Goal: Information Seeking & Learning: Understand process/instructions

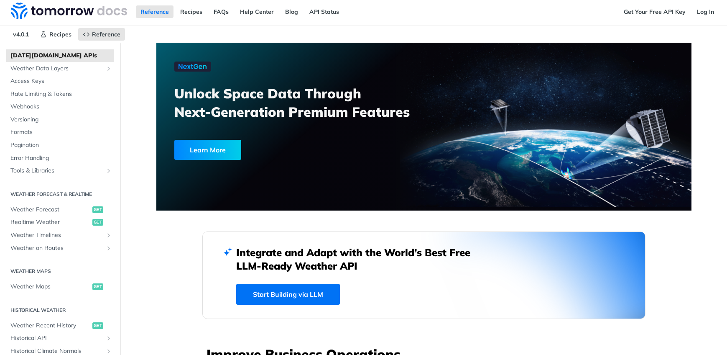
scroll to position [38, 0]
click at [57, 224] on span "Realtime Weather" at bounding box center [50, 224] width 80 height 8
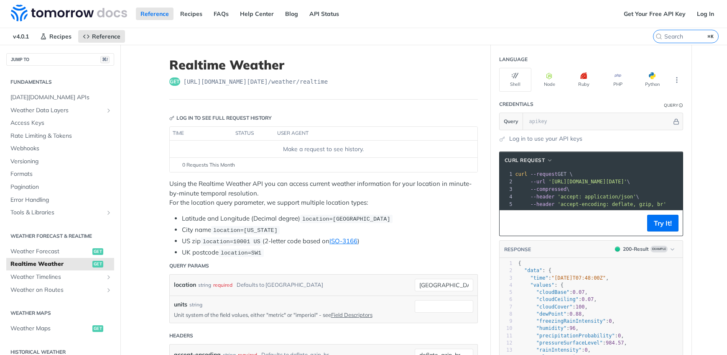
click at [566, 174] on span "curl --request GET \" at bounding box center [544, 174] width 57 height 6
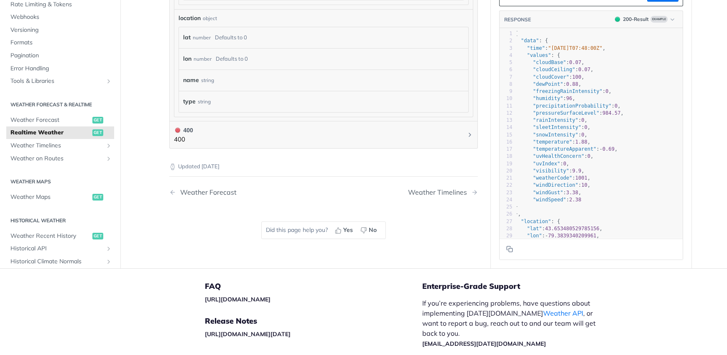
type textarea "​"
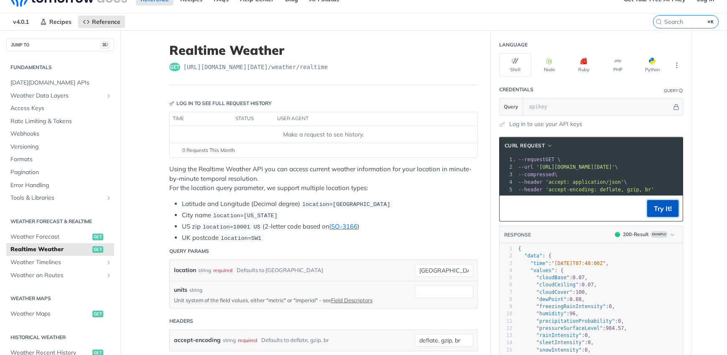
click at [667, 207] on button "Try It!" at bounding box center [662, 208] width 31 height 17
click at [657, 132] on section "cURL Request xxxxxxxxxx 1 curl --request GET \ 2 --url 'https://api.tomorrow.io…" at bounding box center [591, 305] width 201 height 355
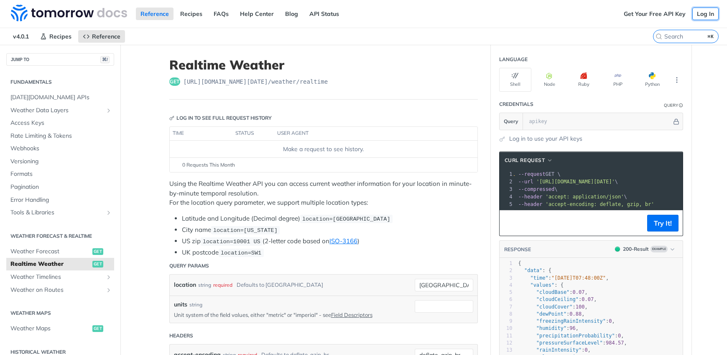
click at [710, 14] on link "Log In" at bounding box center [706, 14] width 26 height 13
